Goal: Find specific page/section: Find specific page/section

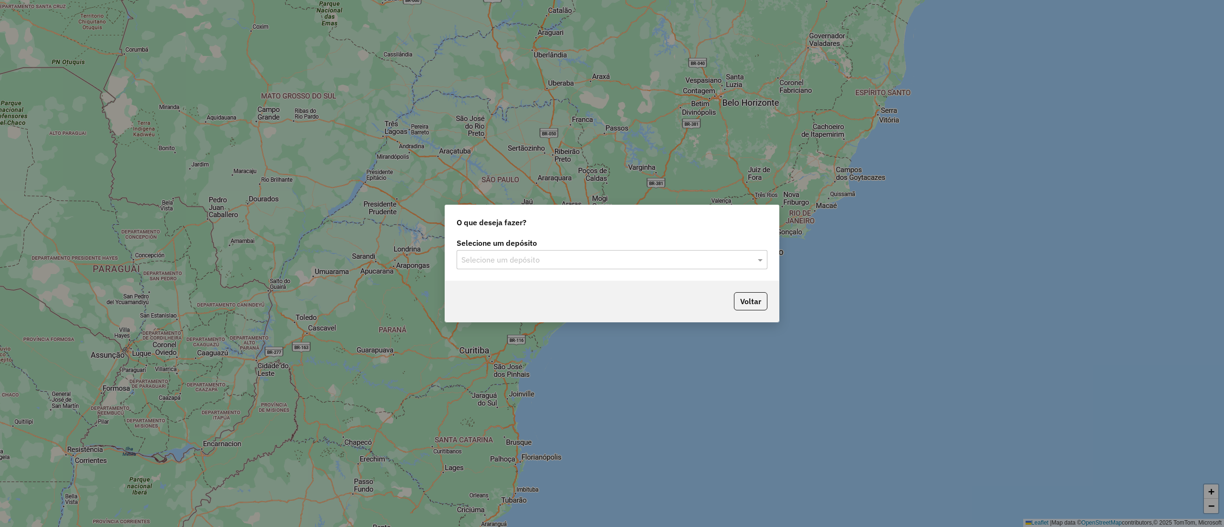
click at [577, 274] on div "Selecione um depósito Selecione um depósito" at bounding box center [612, 258] width 334 height 45
click at [559, 263] on input "text" at bounding box center [602, 259] width 282 height 11
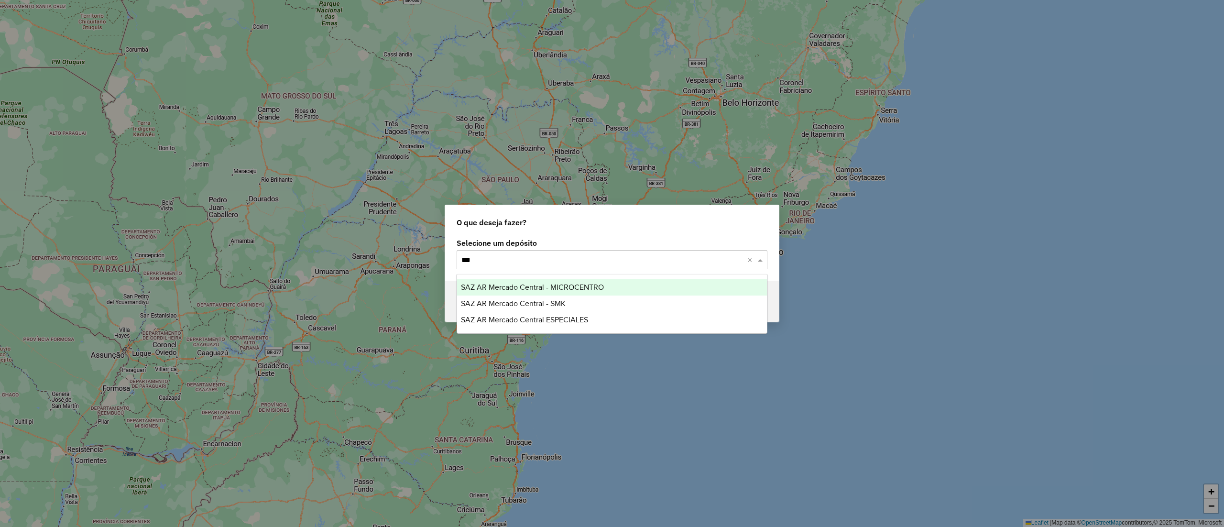
type input "****"
